Goal: Task Accomplishment & Management: Complete application form

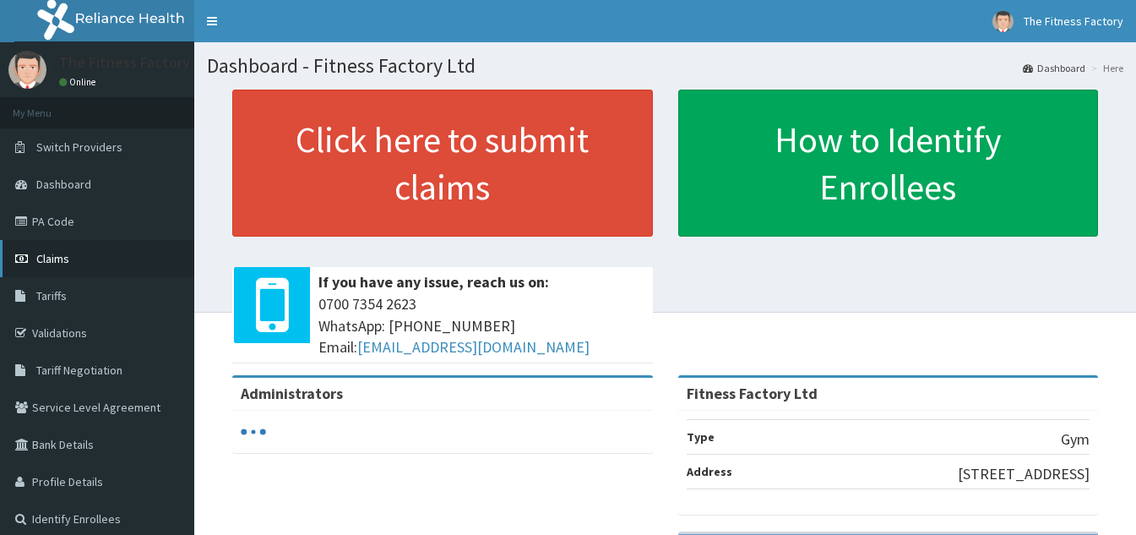
drag, startPoint x: 0, startPoint y: 0, endPoint x: 71, endPoint y: 267, distance: 276.3
click at [71, 267] on link "Claims" at bounding box center [97, 258] width 194 height 37
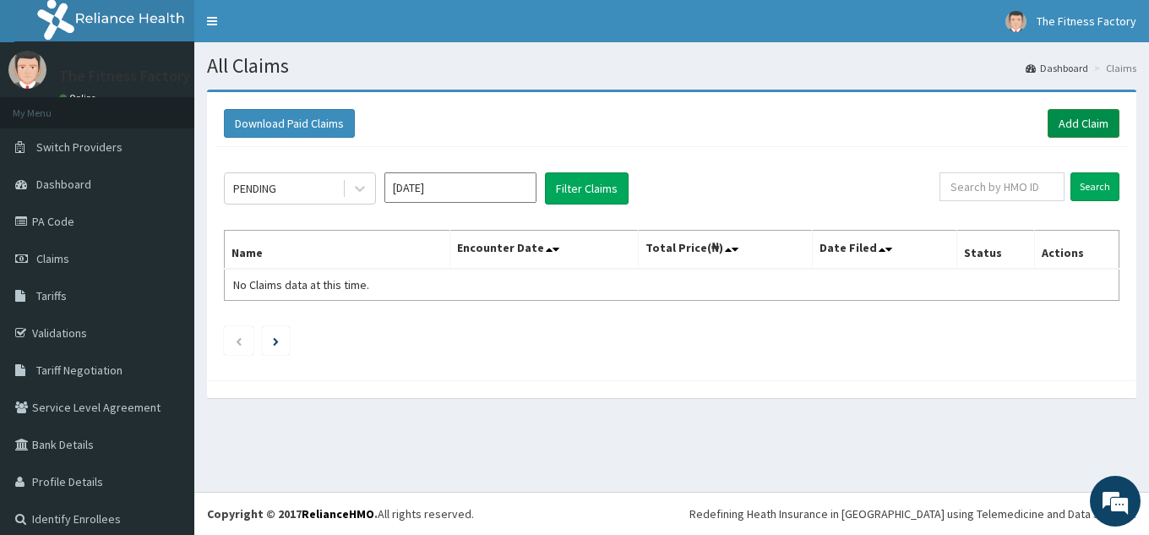
click at [1048, 115] on link "Add Claim" at bounding box center [1084, 123] width 72 height 29
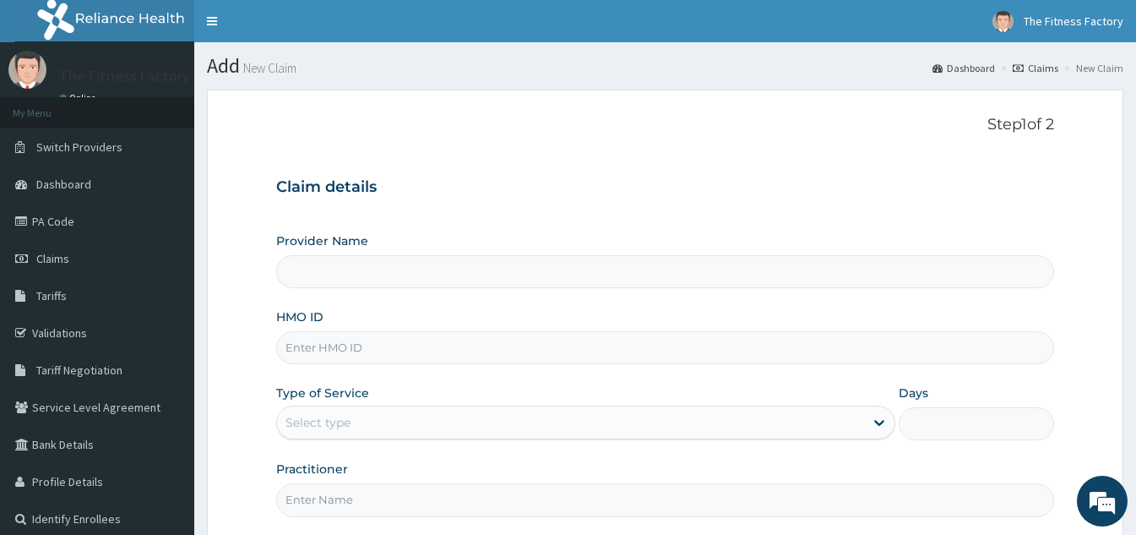
type input "Fitness Factory Ltd"
type input "1"
